Goal: Go to known website: Access a specific website the user already knows

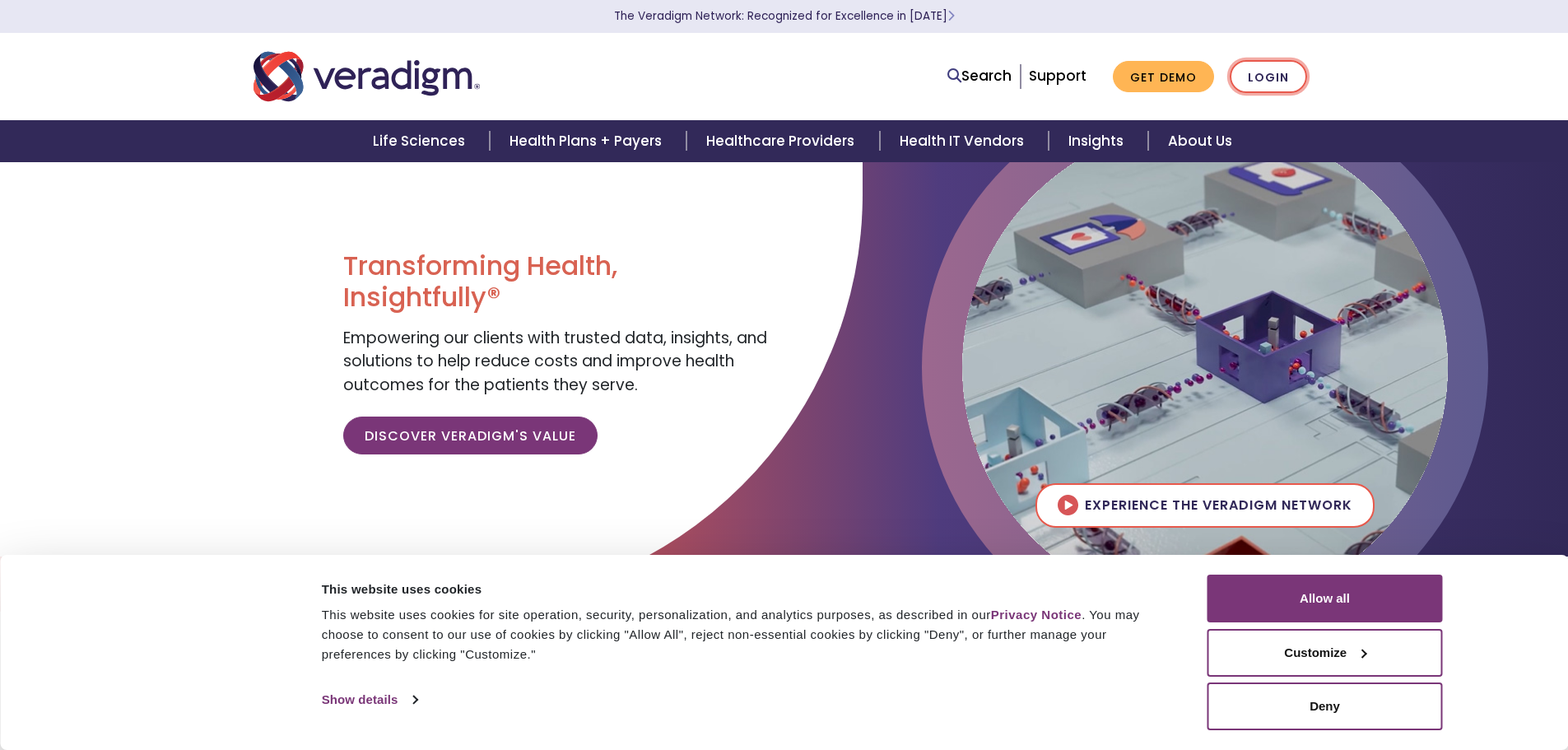
click at [1276, 70] on link "Login" at bounding box center [1269, 77] width 77 height 34
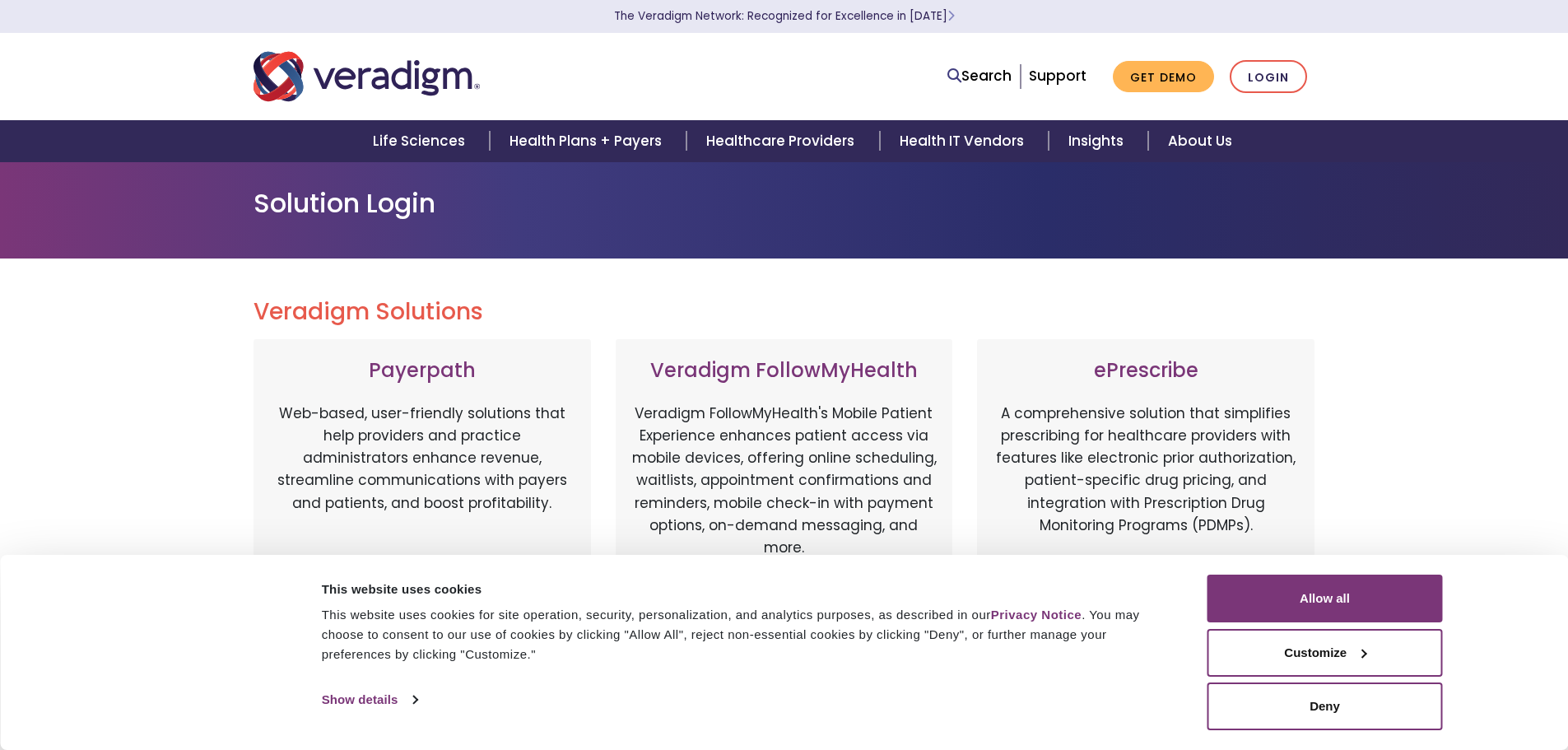
click at [1309, 598] on button "Allow all" at bounding box center [1326, 598] width 236 height 48
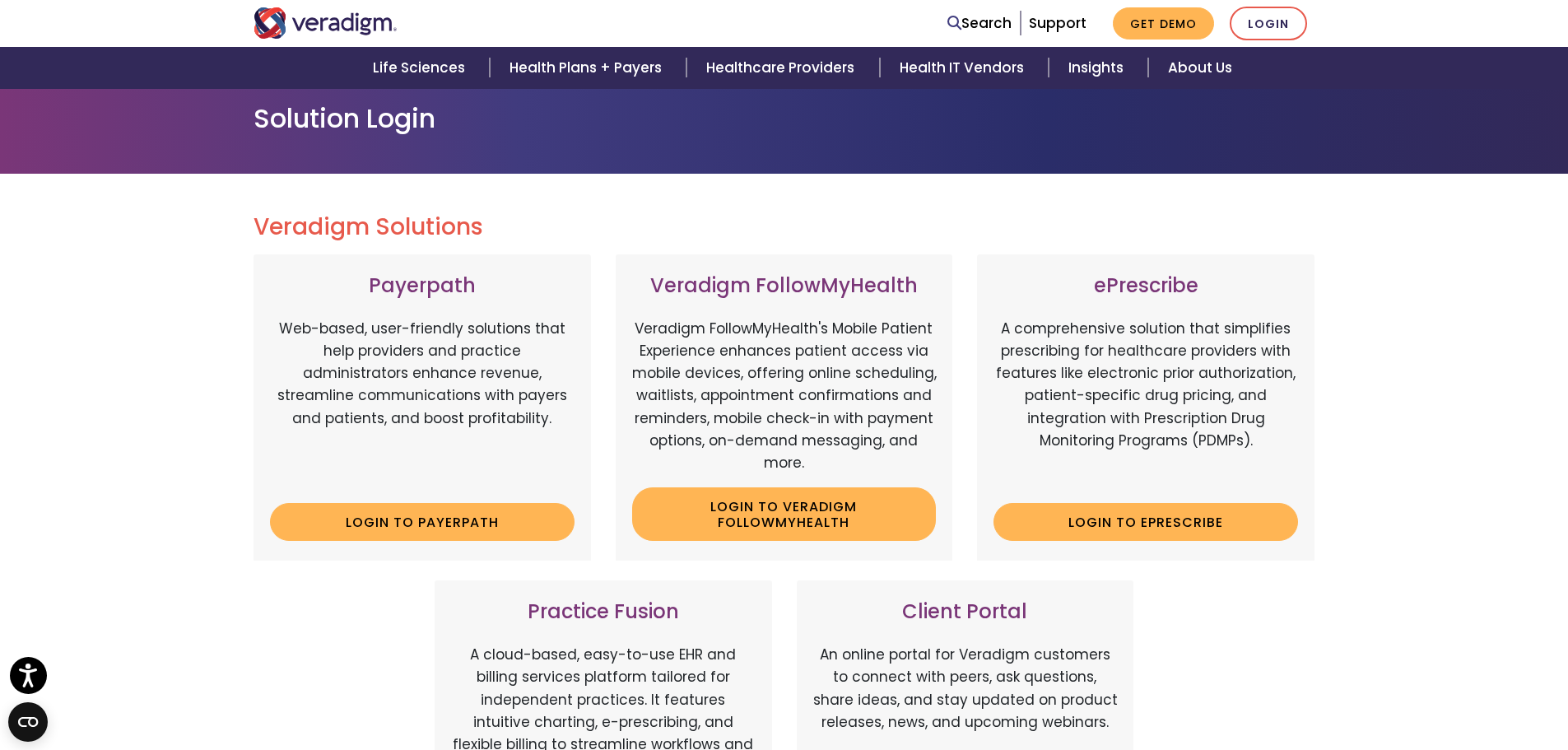
scroll to position [165, 0]
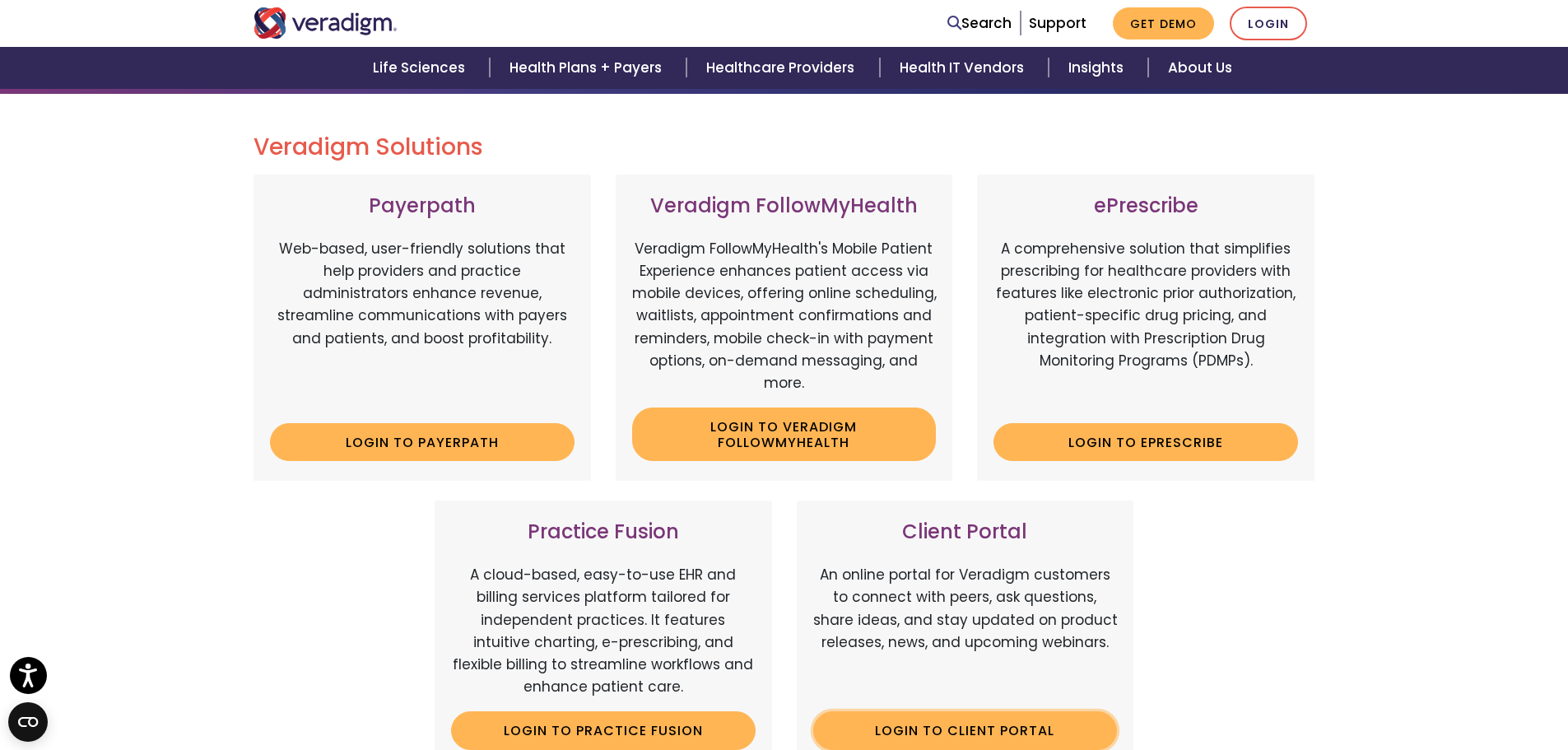
click at [998, 727] on link "Login to Client Portal" at bounding box center [965, 730] width 305 height 38
